Goal: Transaction & Acquisition: Purchase product/service

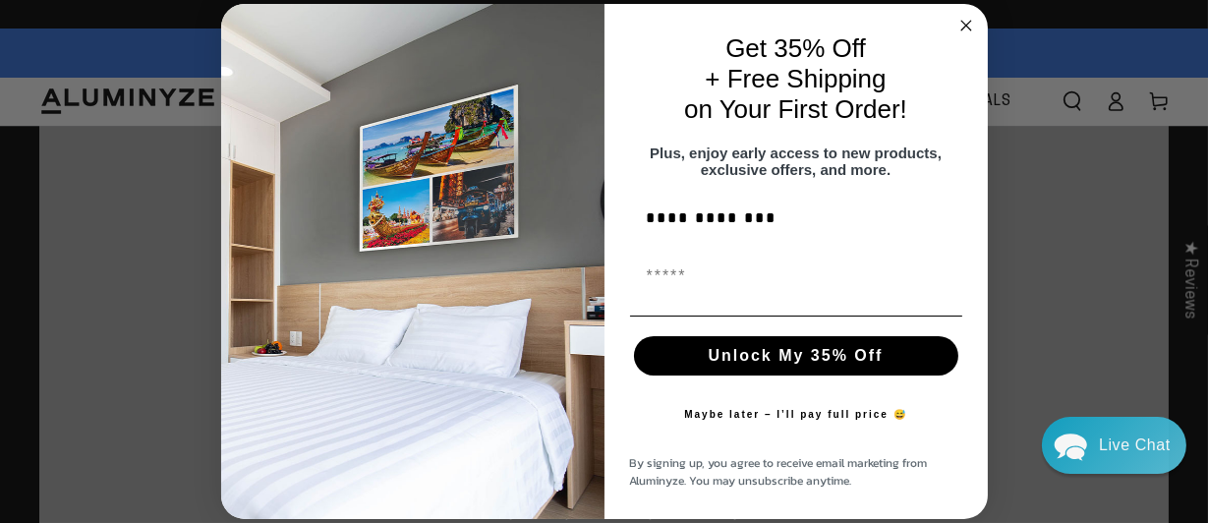
type input "**********"
click at [685, 293] on input "First Name" at bounding box center [796, 275] width 332 height 39
type input "**********"
click at [797, 361] on button "Unlock My 35% Off" at bounding box center [796, 355] width 324 height 39
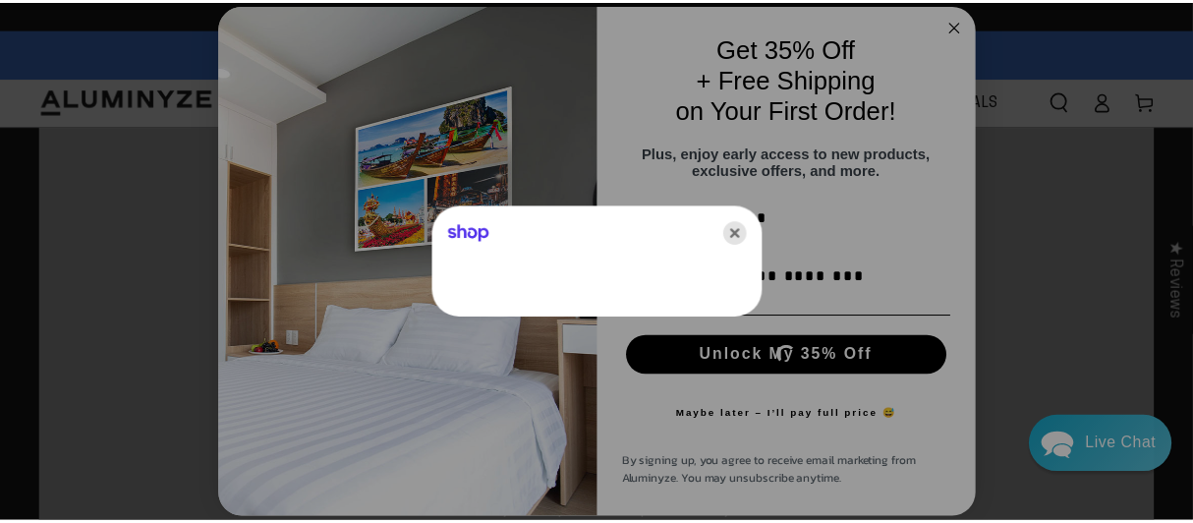
scroll to position [0, 0]
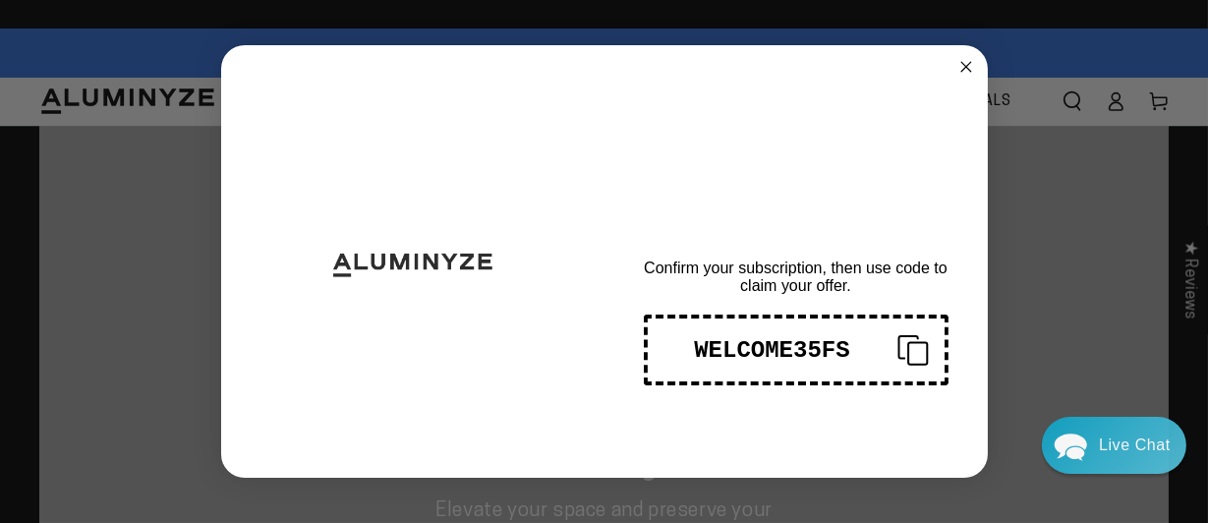
click at [745, 230] on span "THANKS FOR SIGNING UP!" at bounding box center [795, 196] width 318 height 82
click at [905, 348] on icon "Copy coupon code" at bounding box center [904, 349] width 47 height 31
click at [964, 67] on icon "Close dialog" at bounding box center [966, 67] width 10 height 10
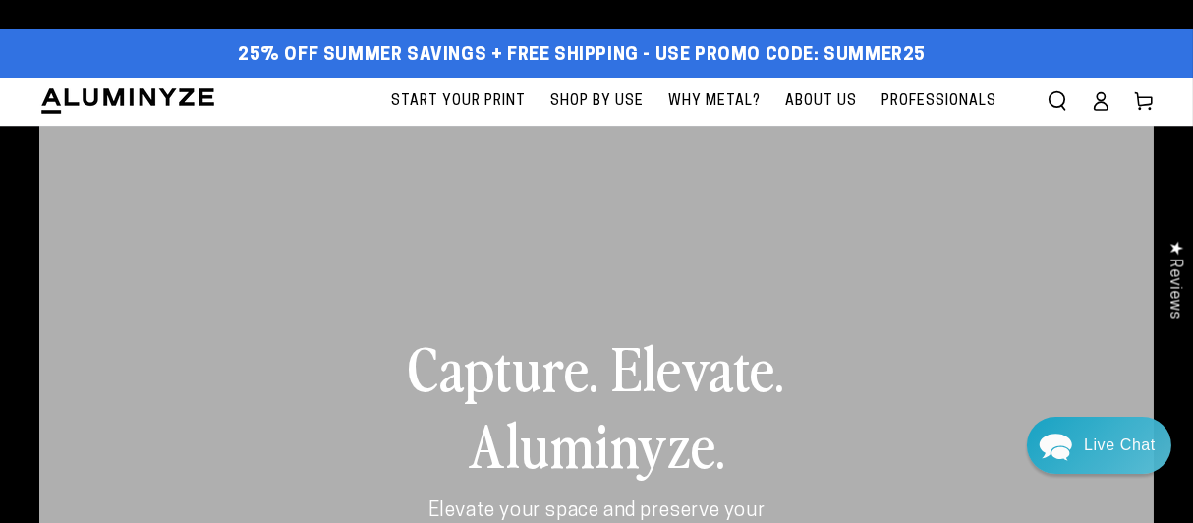
click at [477, 97] on span "Start Your Print" at bounding box center [458, 101] width 135 height 25
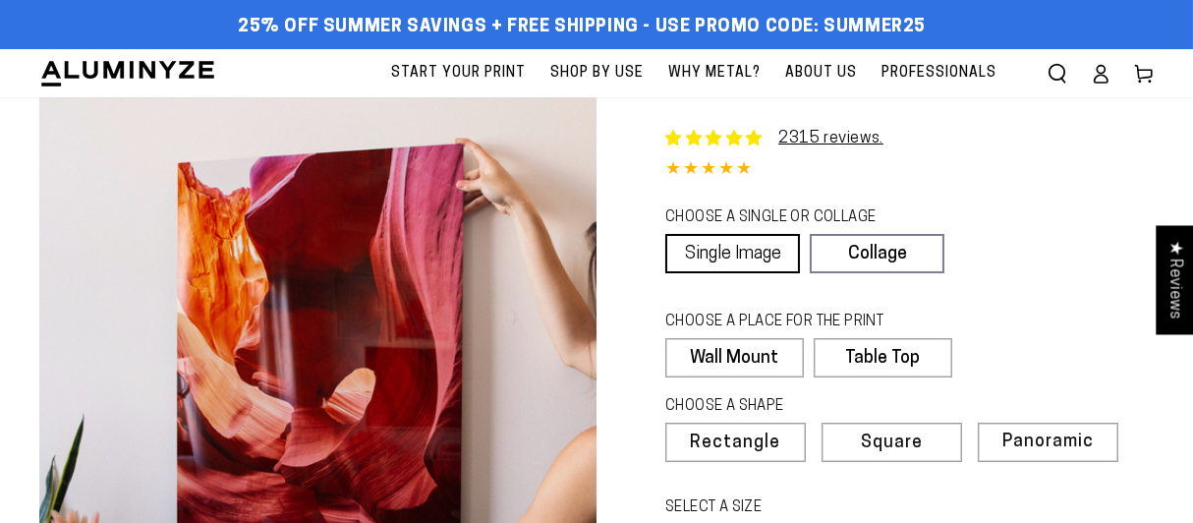
select select "**********"
click at [738, 249] on link "Single Image" at bounding box center [732, 253] width 135 height 39
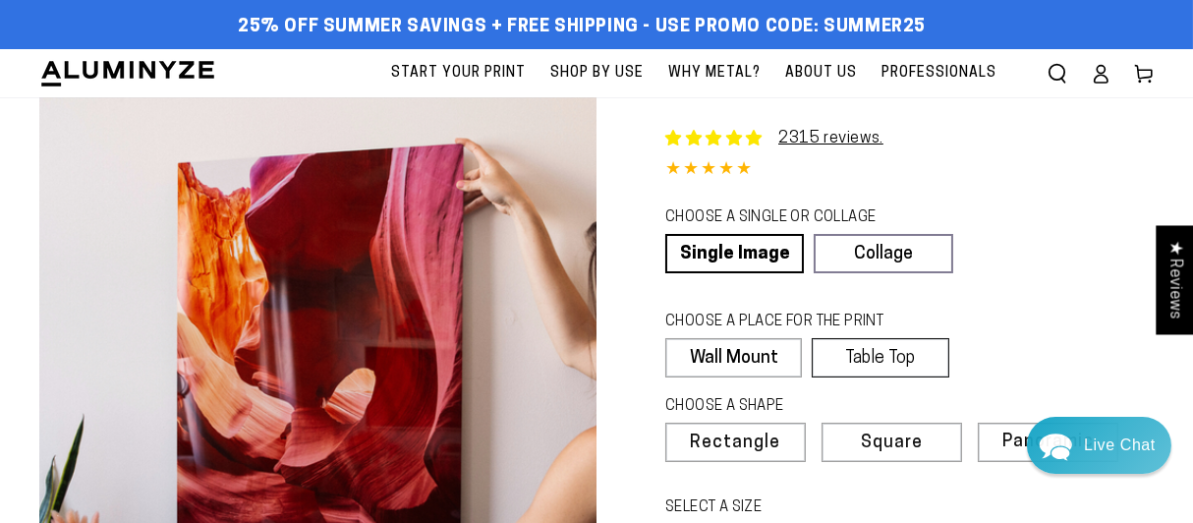
click at [886, 358] on label "Table Top" at bounding box center [880, 357] width 137 height 39
click at [729, 444] on span "Rectangle" at bounding box center [713, 443] width 86 height 18
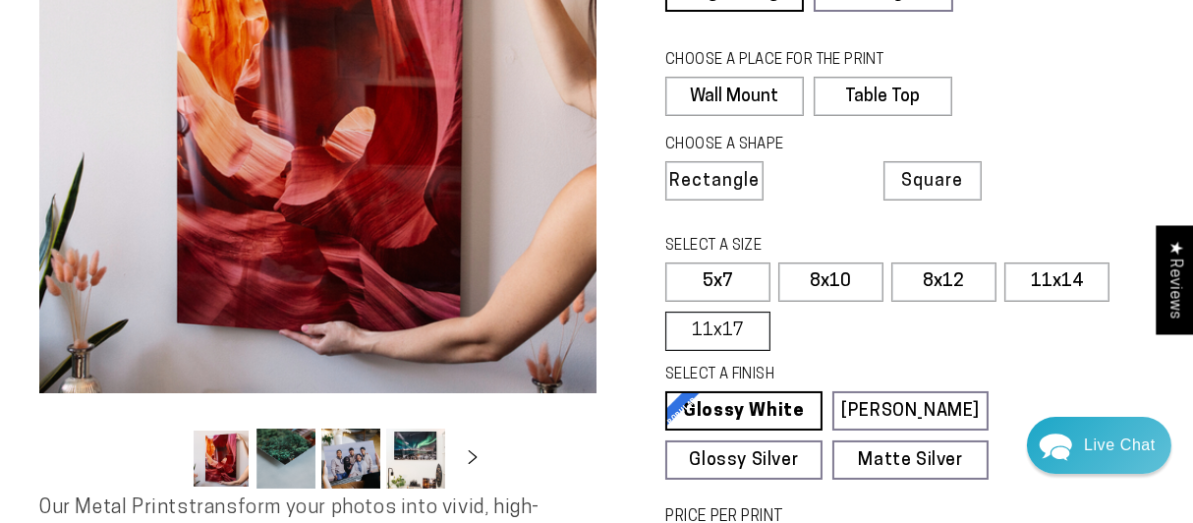
click at [746, 328] on label "11x17" at bounding box center [717, 330] width 105 height 39
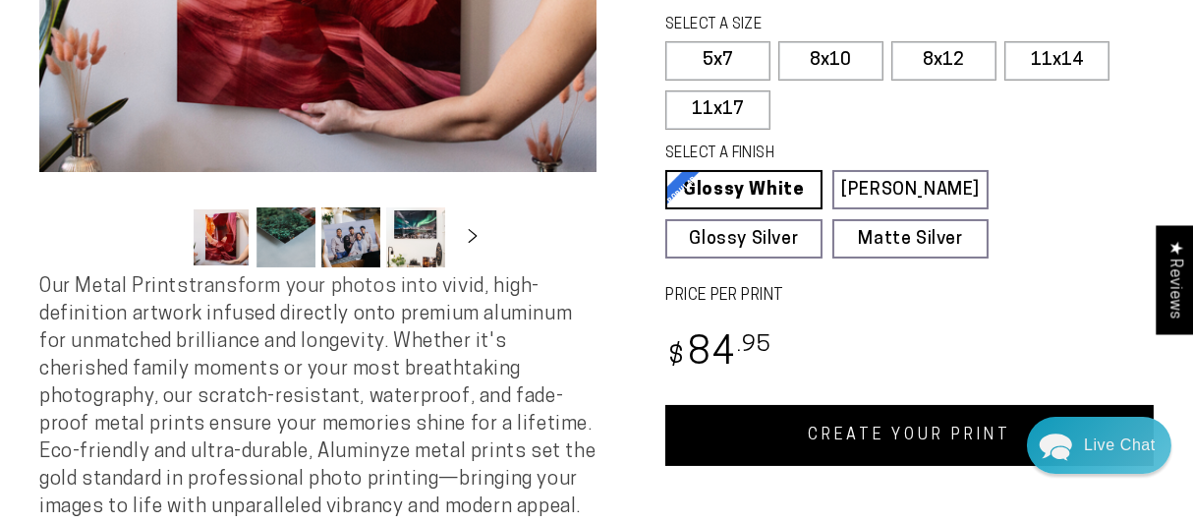
scroll to position [524, 0]
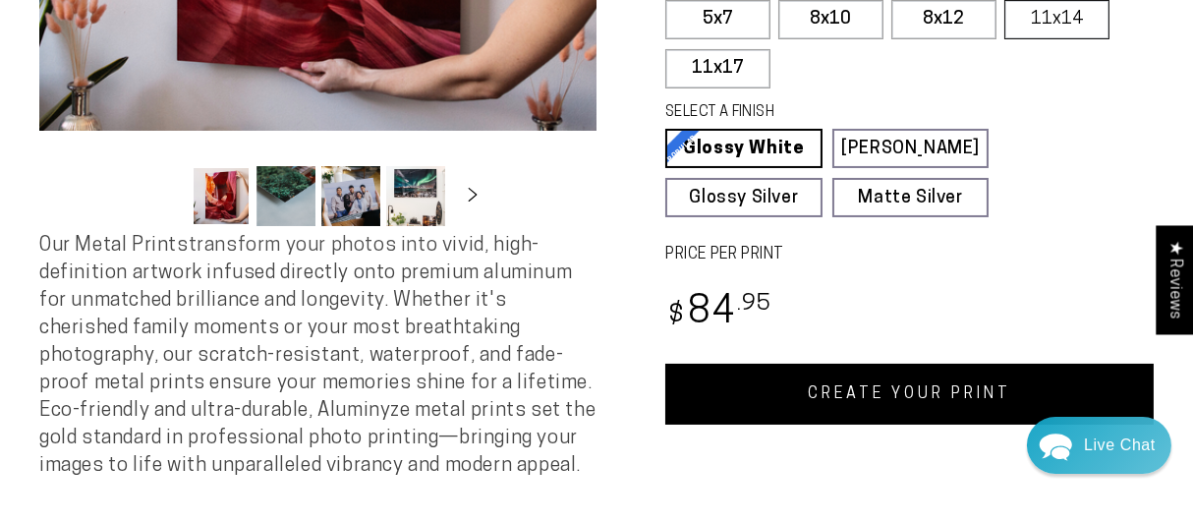
click at [1055, 14] on label "11x14" at bounding box center [1056, 19] width 105 height 39
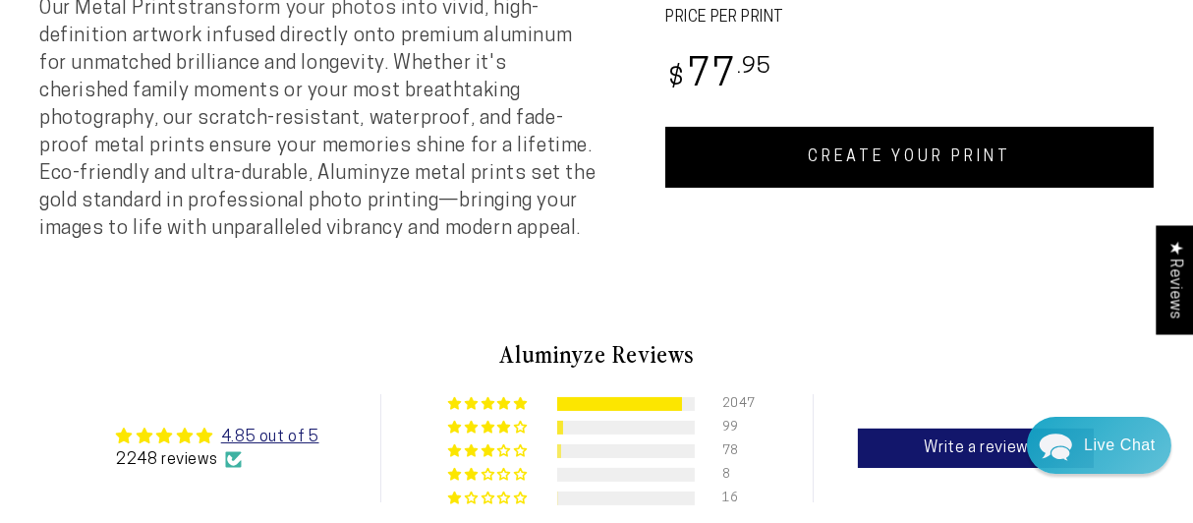
scroll to position [499, 0]
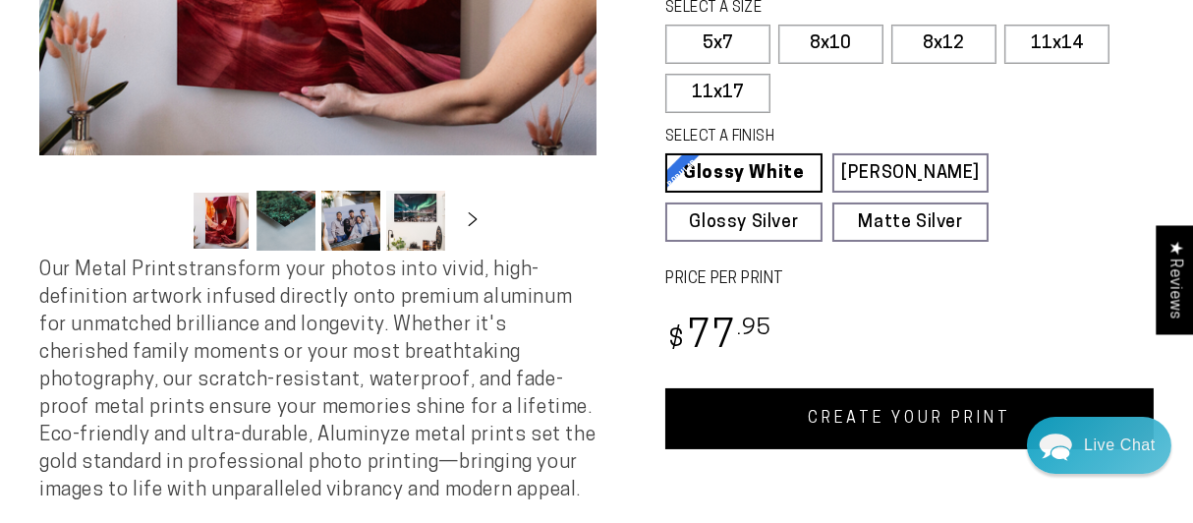
click at [901, 420] on link "CREATE YOUR PRINT" at bounding box center [909, 418] width 488 height 61
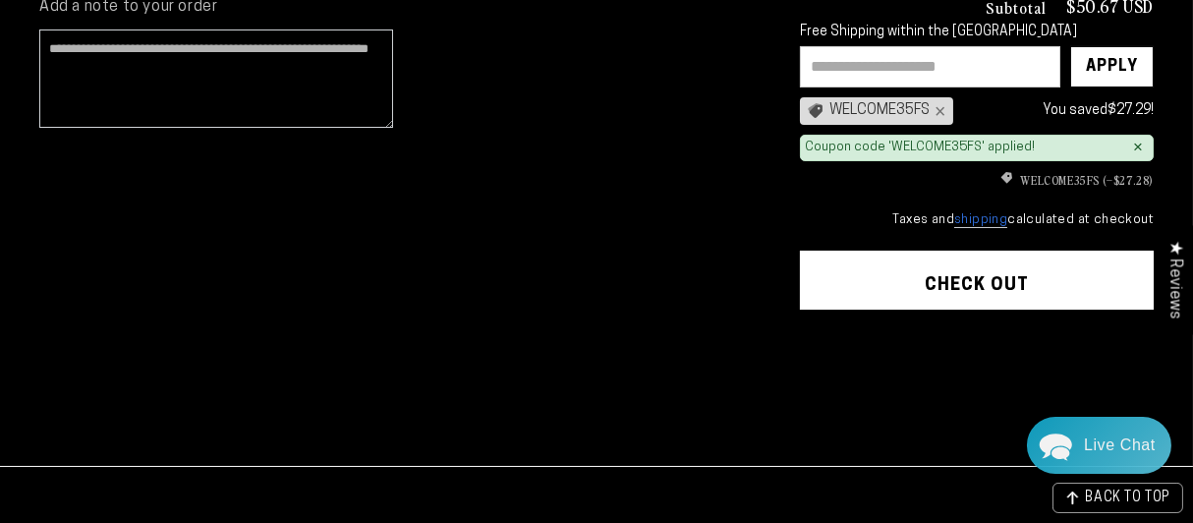
scroll to position [261, 0]
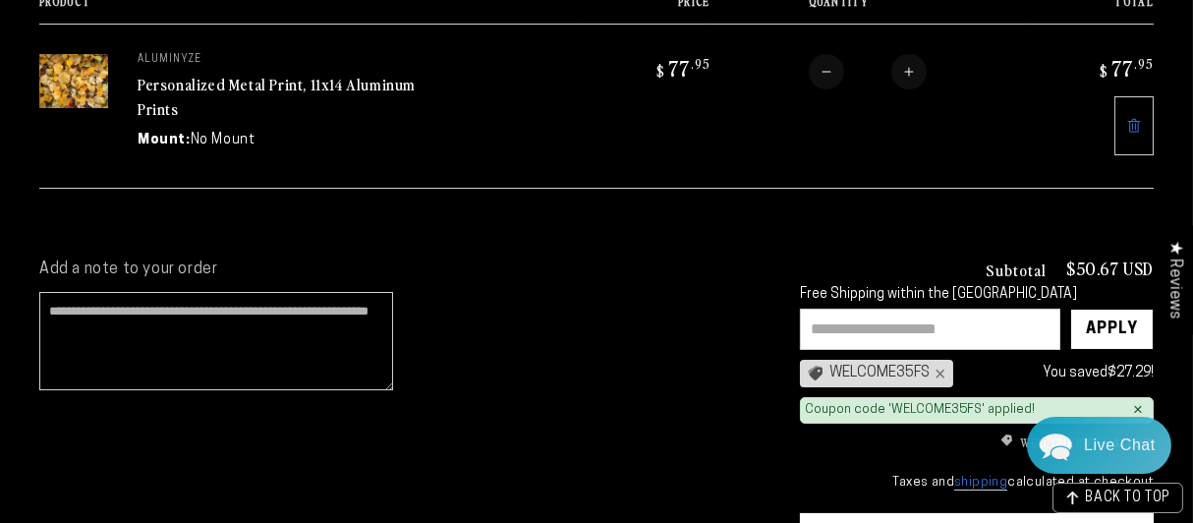
click at [849, 323] on input "text" at bounding box center [930, 329] width 260 height 41
click at [880, 371] on div "WELCOME35FS ×" at bounding box center [876, 374] width 153 height 28
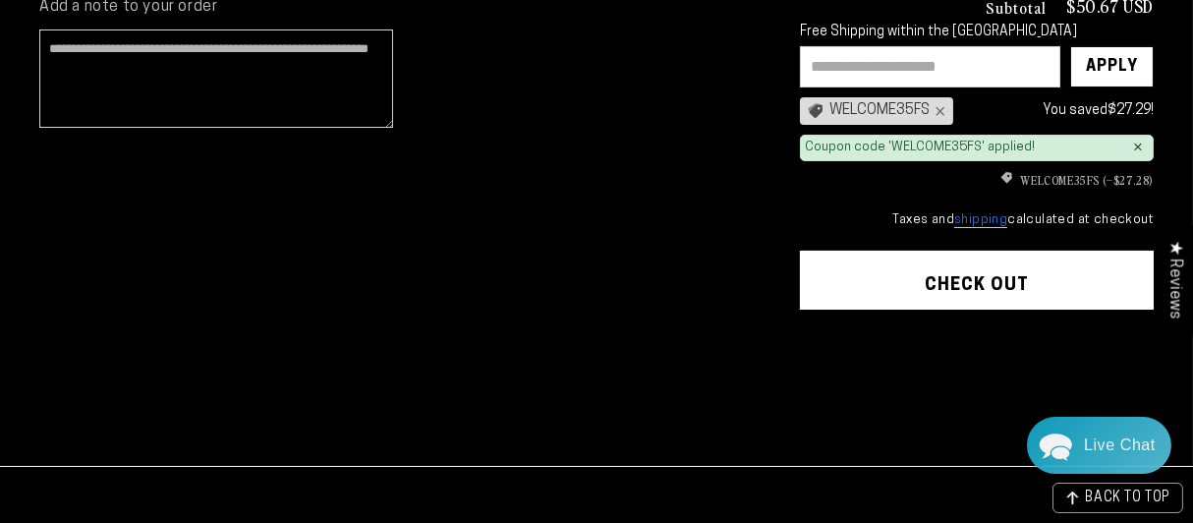
click at [971, 274] on button "Check out" at bounding box center [977, 280] width 354 height 59
